Goal: Task Accomplishment & Management: Manage account settings

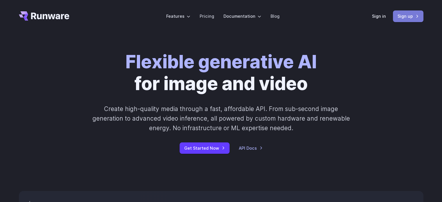
click at [408, 17] on link "Sign up" at bounding box center [408, 15] width 31 height 11
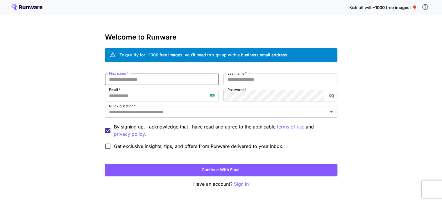
click at [180, 77] on input "First name   *" at bounding box center [162, 80] width 114 height 12
type input "*****"
click at [228, 77] on input "Last name   *" at bounding box center [281, 80] width 114 height 12
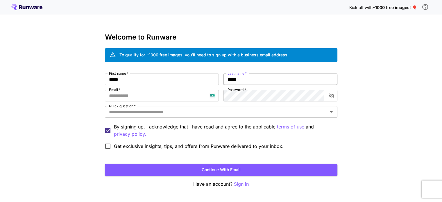
type input "*****"
type input "**********"
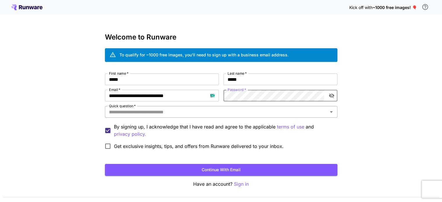
click at [231, 112] on input "Quick question   *" at bounding box center [217, 112] width 220 height 8
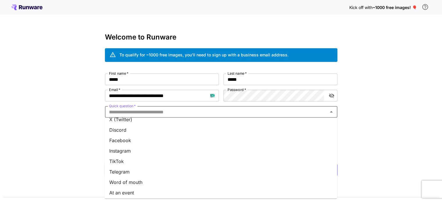
scroll to position [81, 0]
click at [148, 162] on li "Word of mouth" at bounding box center [221, 160] width 233 height 10
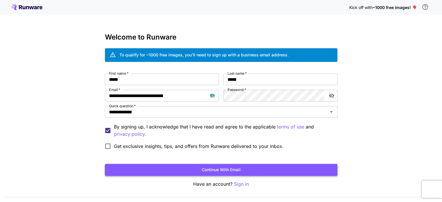
click at [229, 170] on button "Continue with email" at bounding box center [221, 170] width 233 height 12
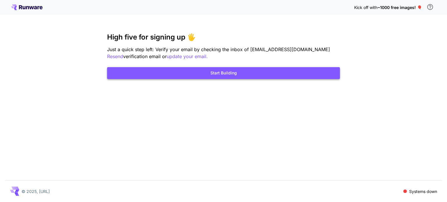
click at [236, 74] on button "Start Building" at bounding box center [223, 73] width 233 height 12
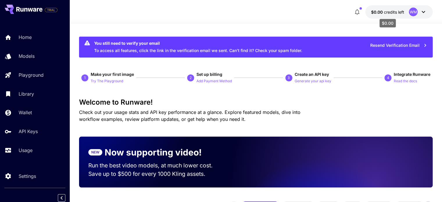
click at [387, 12] on span "credits left" at bounding box center [394, 12] width 20 height 5
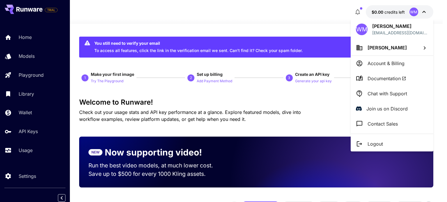
click at [288, 101] on div at bounding box center [223, 101] width 447 height 202
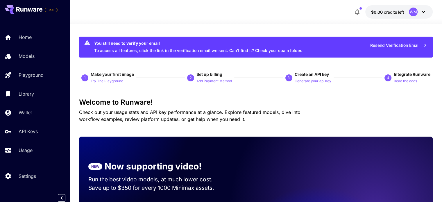
click at [318, 81] on p "Generate your api key" at bounding box center [313, 82] width 37 height 6
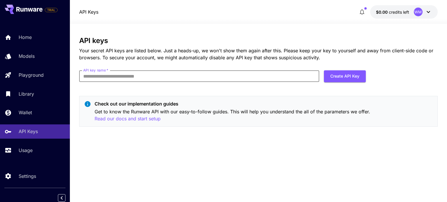
click at [190, 79] on input "API key name   *" at bounding box center [199, 76] width 240 height 12
type input "*****"
click at [351, 75] on button "Create API Key" at bounding box center [345, 76] width 42 height 12
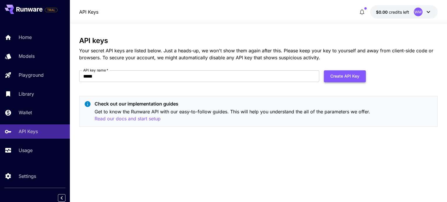
click at [365, 78] on button "Create API Key" at bounding box center [345, 76] width 42 height 12
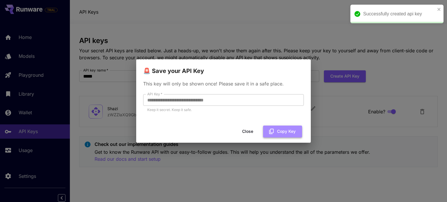
click at [291, 129] on button "Copy Key" at bounding box center [282, 132] width 39 height 12
click at [439, 8] on icon "close" at bounding box center [439, 9] width 4 height 5
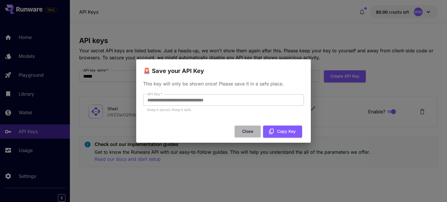
click at [244, 131] on button "Close" at bounding box center [247, 132] width 26 height 12
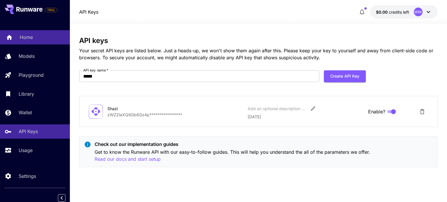
click at [28, 34] on p "Home" at bounding box center [26, 37] width 13 height 7
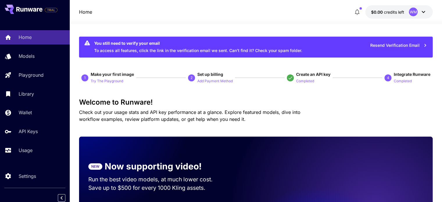
click at [356, 12] on icon "button" at bounding box center [357, 12] width 5 height 6
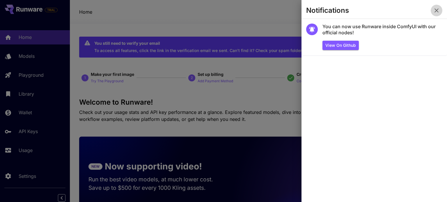
click at [437, 9] on icon "button" at bounding box center [436, 10] width 7 height 7
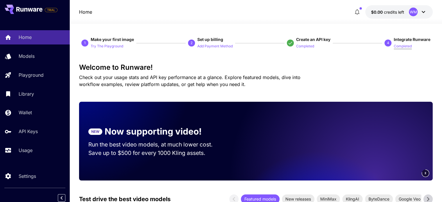
click at [401, 47] on p "Completed" at bounding box center [403, 47] width 18 height 6
click at [402, 47] on p "Completed" at bounding box center [403, 47] width 18 height 6
click at [104, 45] on p "Try The Playground" at bounding box center [107, 47] width 33 height 6
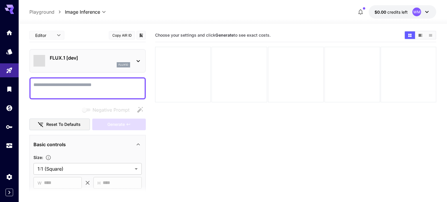
type input "**********"
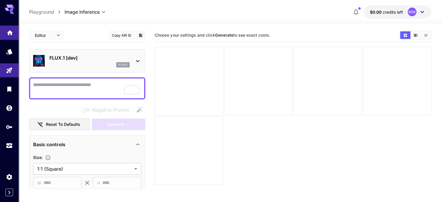
click at [6, 35] on link at bounding box center [9, 33] width 19 height 14
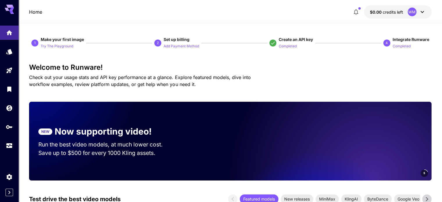
click at [393, 11] on span "credits left" at bounding box center [393, 12] width 20 height 5
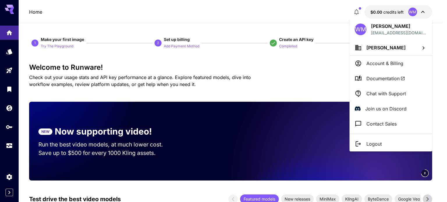
click at [385, 50] on span "Waqas Malik" at bounding box center [385, 48] width 39 height 6
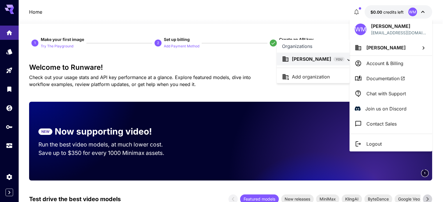
click at [388, 64] on div at bounding box center [223, 101] width 447 height 202
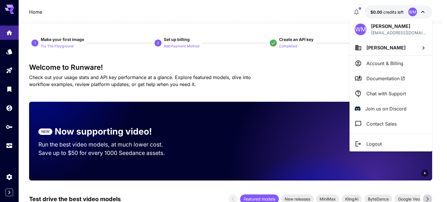
click at [389, 64] on p "Account & Billing" at bounding box center [384, 63] width 37 height 7
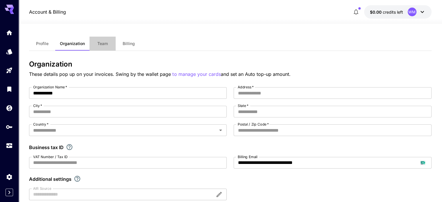
click at [98, 41] on button "Team" at bounding box center [103, 44] width 26 height 14
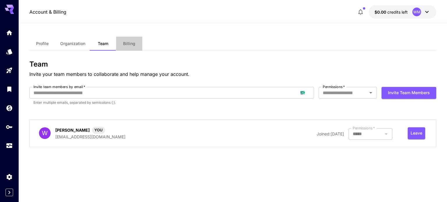
click at [131, 43] on span "Billing" at bounding box center [129, 43] width 12 height 5
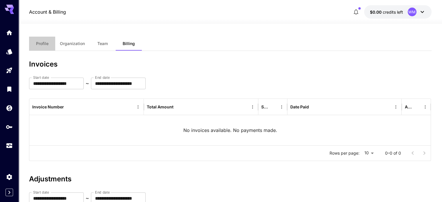
click at [35, 43] on button "Profile" at bounding box center [42, 44] width 26 height 14
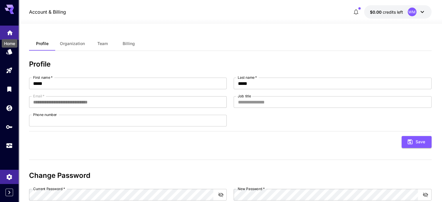
click at [10, 33] on icon "Home" at bounding box center [9, 31] width 7 height 7
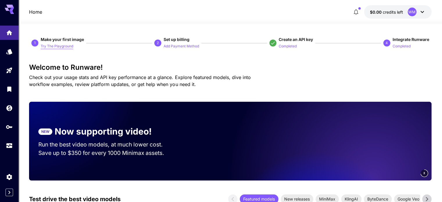
click at [64, 44] on p "Try The Playground" at bounding box center [57, 47] width 33 height 6
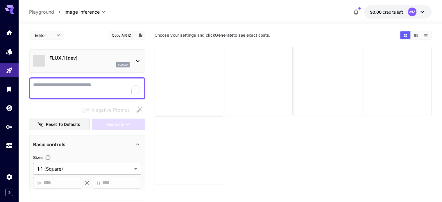
type input "**********"
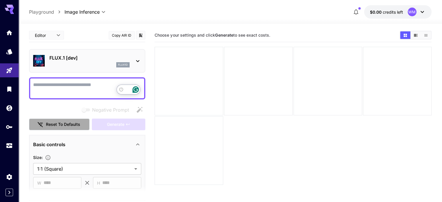
click at [72, 124] on button "Reset to defaults" at bounding box center [59, 125] width 60 height 12
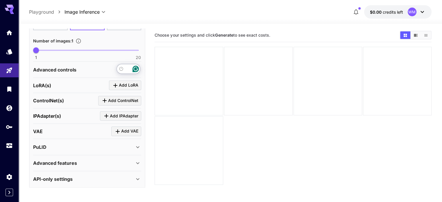
scroll to position [181, 0]
click at [6, 37] on link at bounding box center [9, 33] width 19 height 14
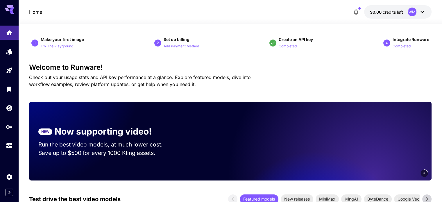
click at [357, 13] on icon "button" at bounding box center [356, 12] width 5 height 6
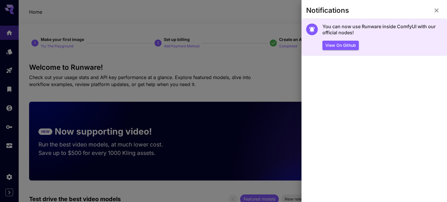
click at [394, 31] on h5 "You can now use Runware inside ComfyUI with our official nodes!" at bounding box center [382, 30] width 120 height 13
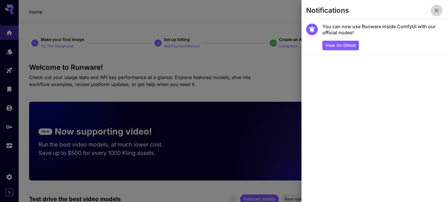
click at [437, 10] on icon "button" at bounding box center [436, 10] width 7 height 7
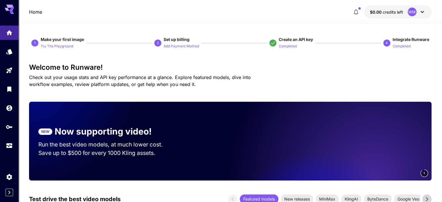
click at [425, 13] on icon at bounding box center [422, 11] width 7 height 7
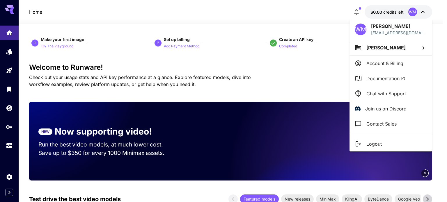
click at [386, 127] on p "Contact Sales" at bounding box center [381, 123] width 30 height 7
click at [314, 59] on div at bounding box center [223, 101] width 447 height 202
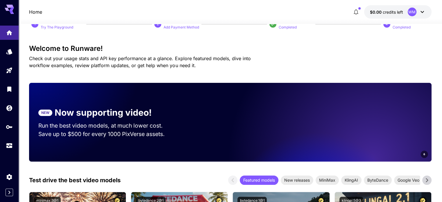
scroll to position [29, 0]
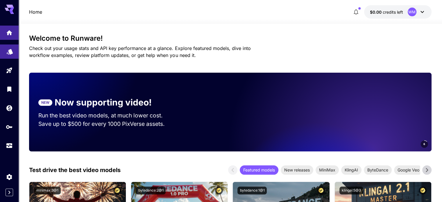
click at [7, 53] on icon "Models" at bounding box center [10, 50] width 6 height 6
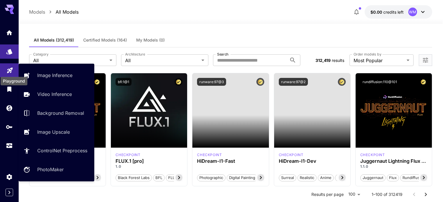
click at [7, 71] on icon "Playground" at bounding box center [9, 68] width 7 height 7
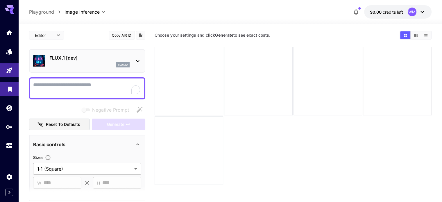
click at [3, 95] on link at bounding box center [9, 89] width 19 height 14
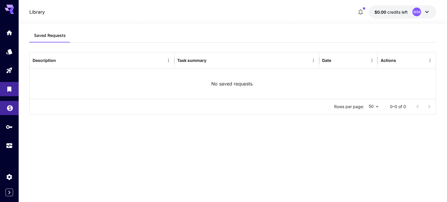
click at [5, 110] on link at bounding box center [9, 108] width 19 height 14
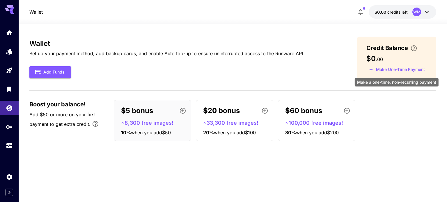
click at [392, 70] on button "Make One-Time Payment" at bounding box center [396, 69] width 61 height 9
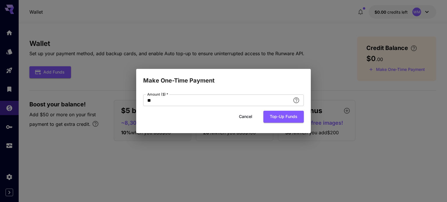
click at [251, 117] on button "Cancel" at bounding box center [245, 117] width 26 height 12
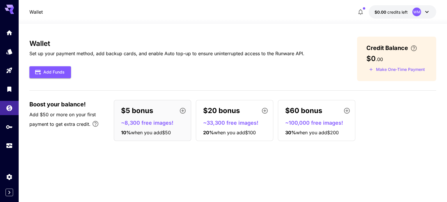
click at [402, 120] on div "$5 bonus ~8,300 free images! 10 % when you add $50 $20 bonus ~33,300 free image…" at bounding box center [275, 120] width 322 height 41
click at [8, 130] on link at bounding box center [9, 127] width 19 height 14
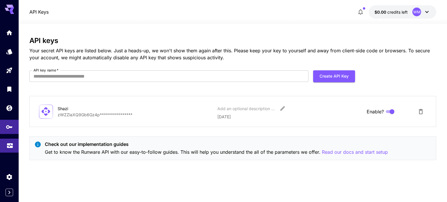
click at [5, 148] on link at bounding box center [9, 146] width 19 height 14
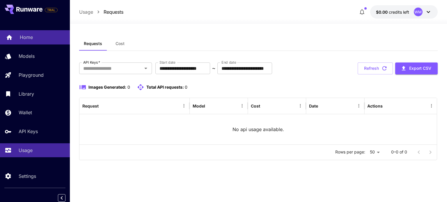
click at [32, 41] on p "Home" at bounding box center [26, 37] width 13 height 7
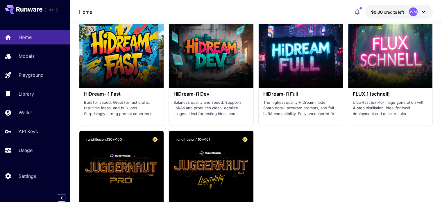
scroll to position [1570, 0]
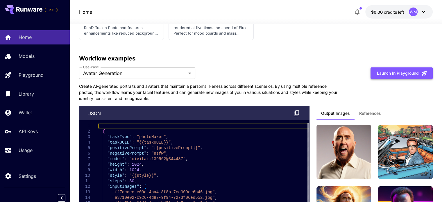
click at [407, 72] on button "Launch in Playground" at bounding box center [402, 73] width 62 height 12
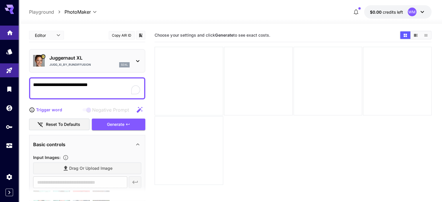
click at [14, 35] on link at bounding box center [9, 33] width 19 height 14
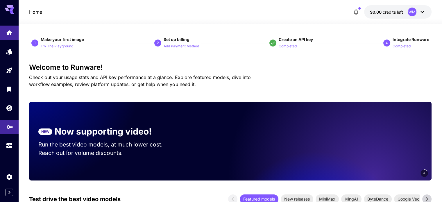
click at [6, 129] on icon "API Keys" at bounding box center [9, 125] width 7 height 7
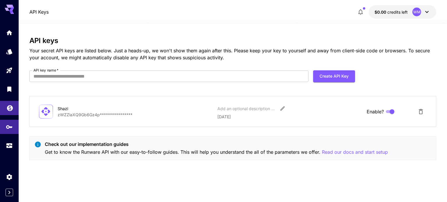
click at [12, 113] on link at bounding box center [9, 108] width 19 height 14
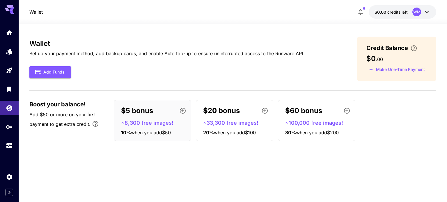
click at [222, 76] on div "Add Funds" at bounding box center [166, 72] width 275 height 12
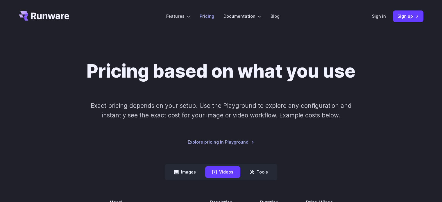
click at [209, 14] on link "Pricing" at bounding box center [207, 16] width 15 height 7
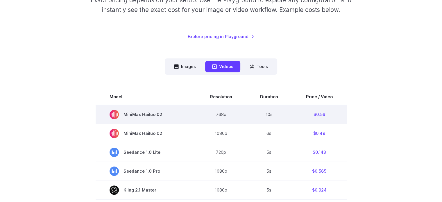
scroll to position [116, 0]
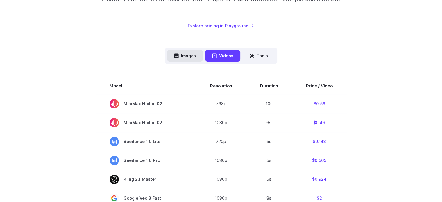
click at [188, 59] on button "Images" at bounding box center [185, 55] width 36 height 11
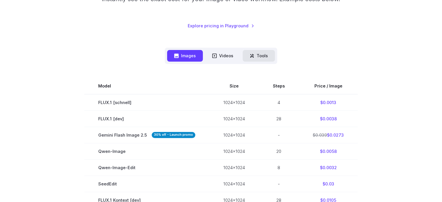
click at [258, 55] on button "Tools" at bounding box center [259, 55] width 32 height 11
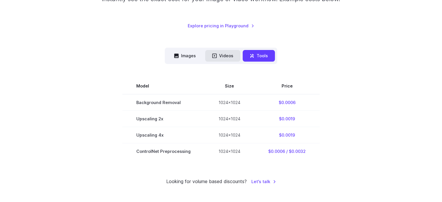
click at [231, 57] on button "Videos" at bounding box center [222, 55] width 35 height 11
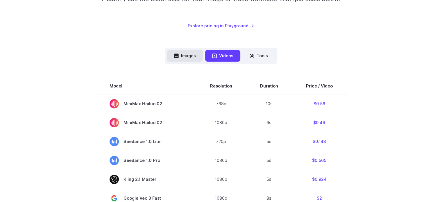
click at [195, 54] on button "Images" at bounding box center [185, 55] width 36 height 11
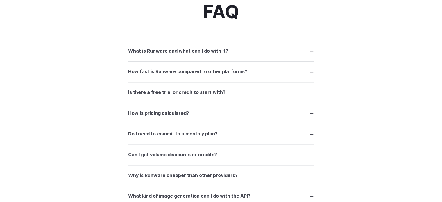
scroll to position [687, 0]
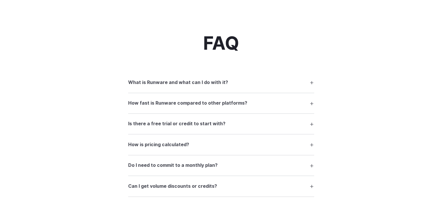
click at [305, 88] on summary "What is Runware and what can I do with it?" at bounding box center [221, 82] width 186 height 11
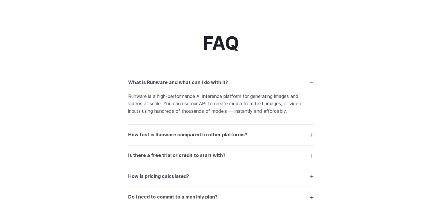
click at [309, 88] on summary "What is Runware and what can I do with it?" at bounding box center [221, 82] width 186 height 11
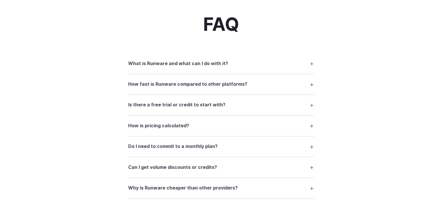
scroll to position [717, 0]
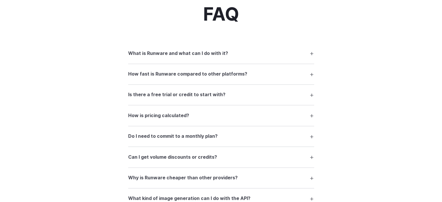
click at [312, 80] on summary "How fast is Runware compared to other platforms?" at bounding box center [221, 74] width 186 height 11
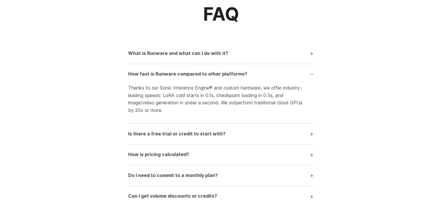
click at [312, 80] on summary "How fast is Runware compared to other platforms?" at bounding box center [221, 74] width 186 height 11
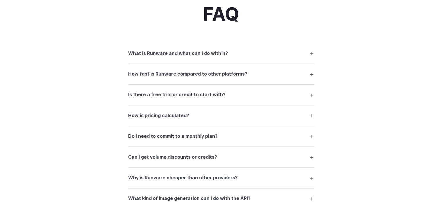
click at [312, 80] on summary "How fast is Runware compared to other platforms?" at bounding box center [221, 74] width 186 height 11
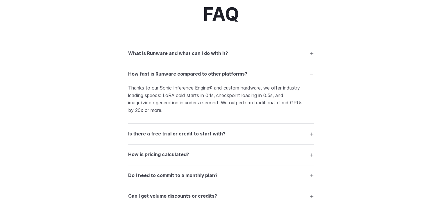
click at [312, 80] on summary "How fast is Runware compared to other platforms?" at bounding box center [221, 74] width 186 height 11
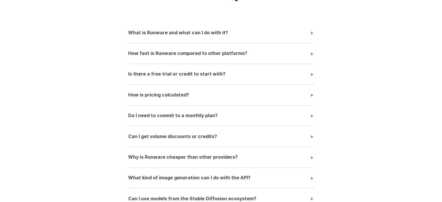
scroll to position [746, 0]
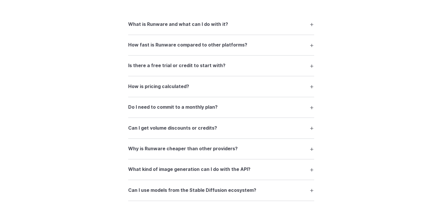
click at [249, 112] on summary "Do I need to commit to a monthly plan?" at bounding box center [221, 107] width 186 height 11
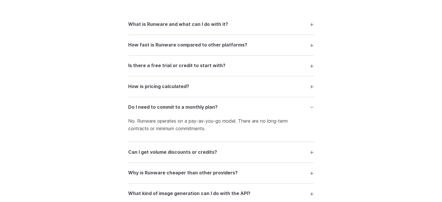
click at [249, 112] on summary "Do I need to commit to a monthly plan?" at bounding box center [221, 107] width 186 height 11
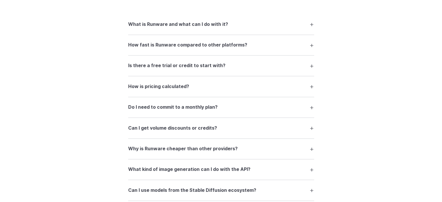
click at [278, 29] on summary "What is Runware and what can I do with it?" at bounding box center [221, 24] width 186 height 11
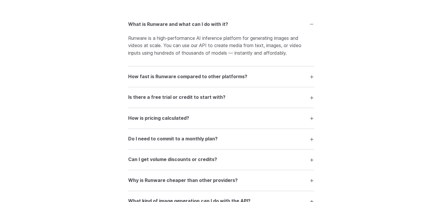
click at [278, 29] on summary "What is Runware and what can I do with it?" at bounding box center [221, 24] width 186 height 11
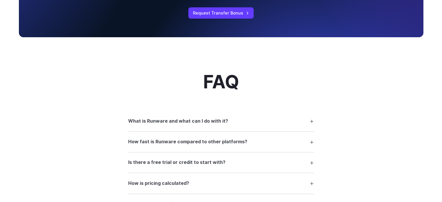
scroll to position [567, 0]
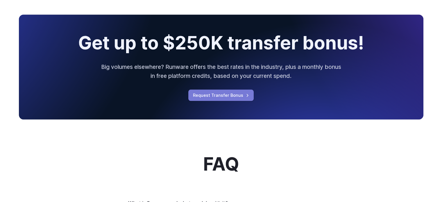
click at [243, 99] on link "Request Transfer Bonus" at bounding box center [220, 95] width 65 height 11
